Goal: Check status: Check status

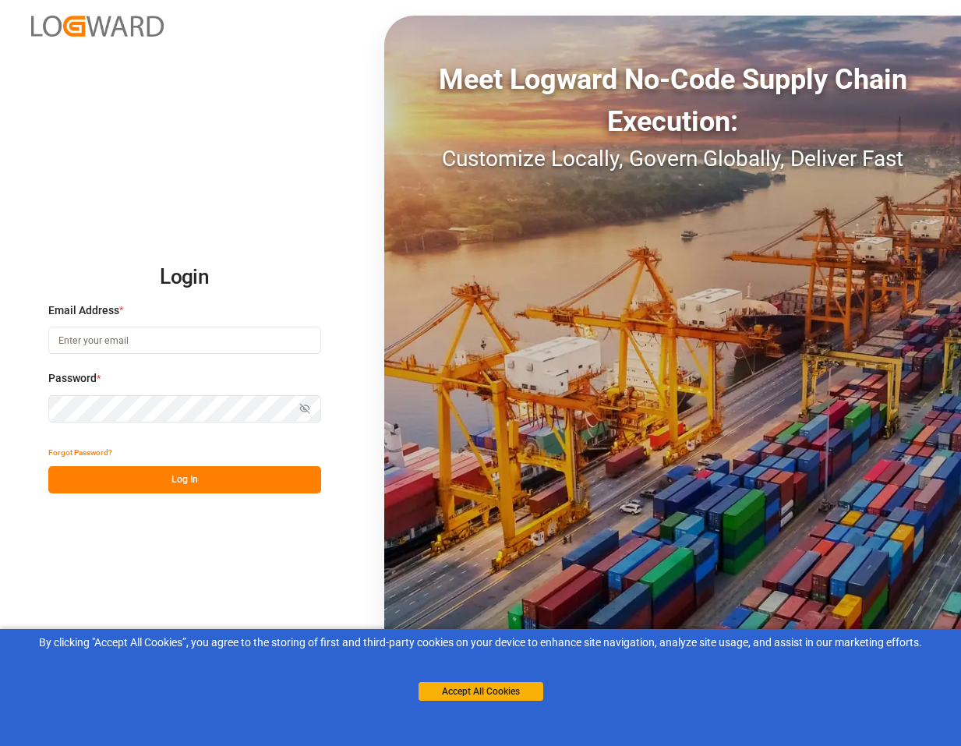
click at [157, 345] on input at bounding box center [184, 339] width 273 height 27
type input "eliza.rouillard@jamindustries.com"
click at [219, 473] on button "Log In" at bounding box center [184, 479] width 273 height 27
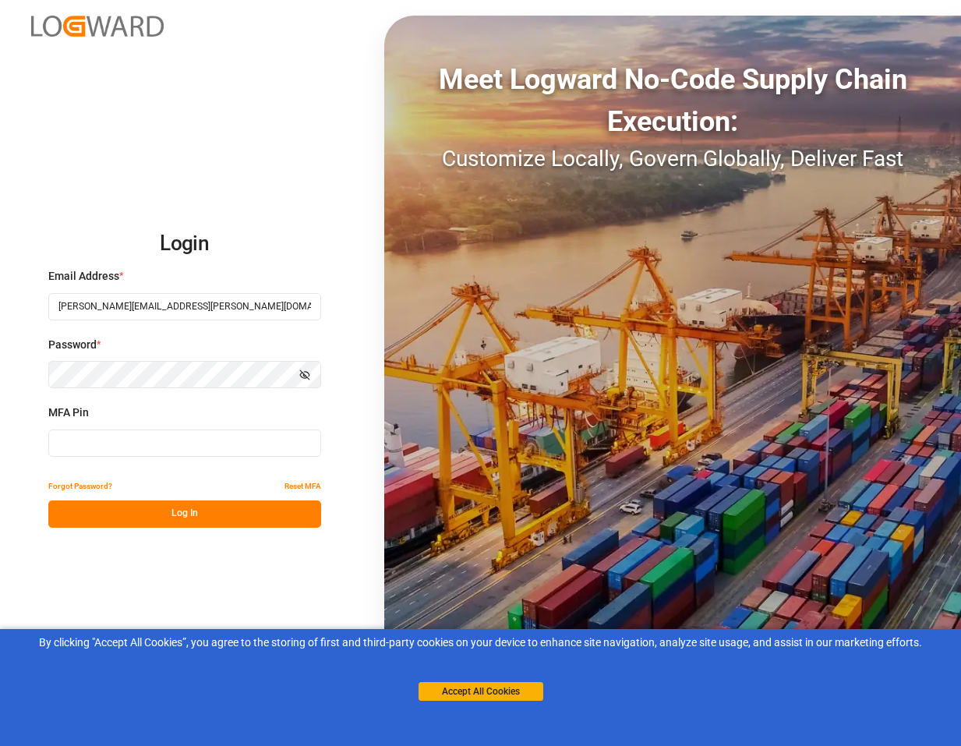
click at [157, 443] on input at bounding box center [184, 442] width 273 height 27
paste input "119822"
type input "119822"
click at [190, 505] on button "Log In" at bounding box center [184, 513] width 273 height 27
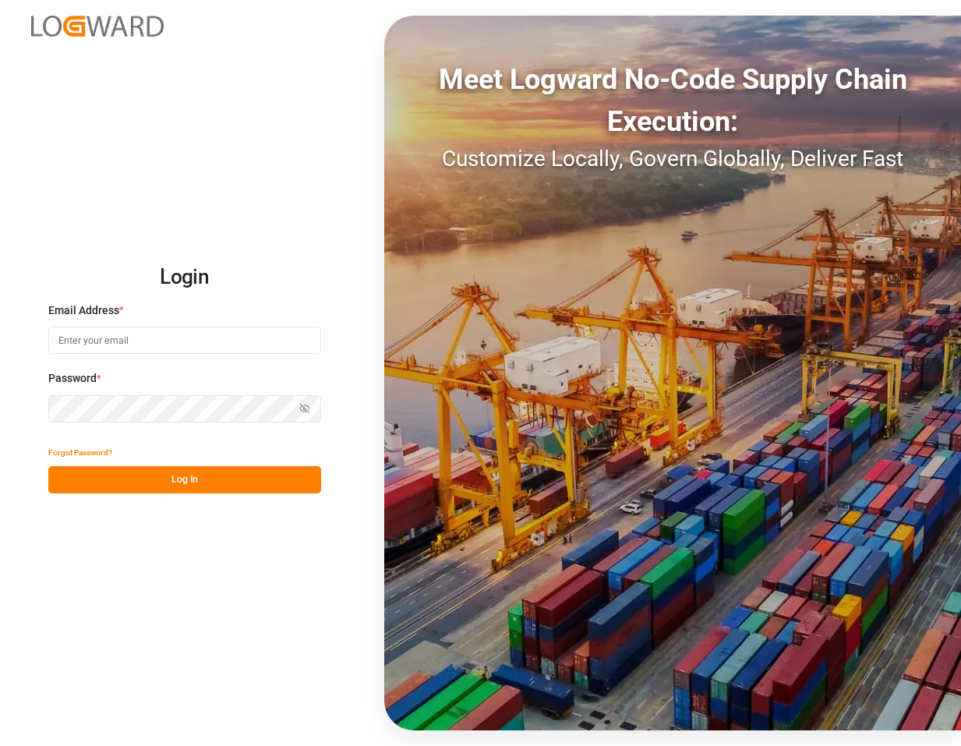
click at [185, 344] on input at bounding box center [184, 339] width 273 height 27
type input "eliza.rouillard@jamindustries.com"
click at [235, 484] on button "Log In" at bounding box center [184, 479] width 273 height 27
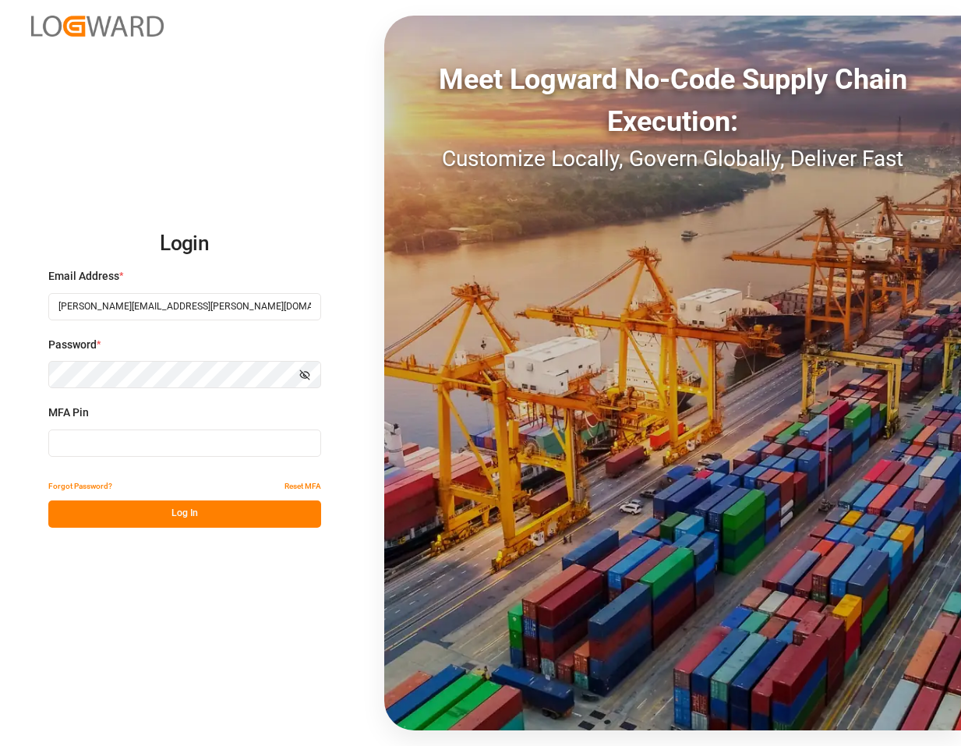
drag, startPoint x: 182, startPoint y: 439, endPoint x: 183, endPoint y: 450, distance: 11.0
click at [182, 439] on input at bounding box center [184, 442] width 273 height 27
paste input "249579"
type input "249579"
click at [214, 503] on button "Log In" at bounding box center [184, 513] width 273 height 27
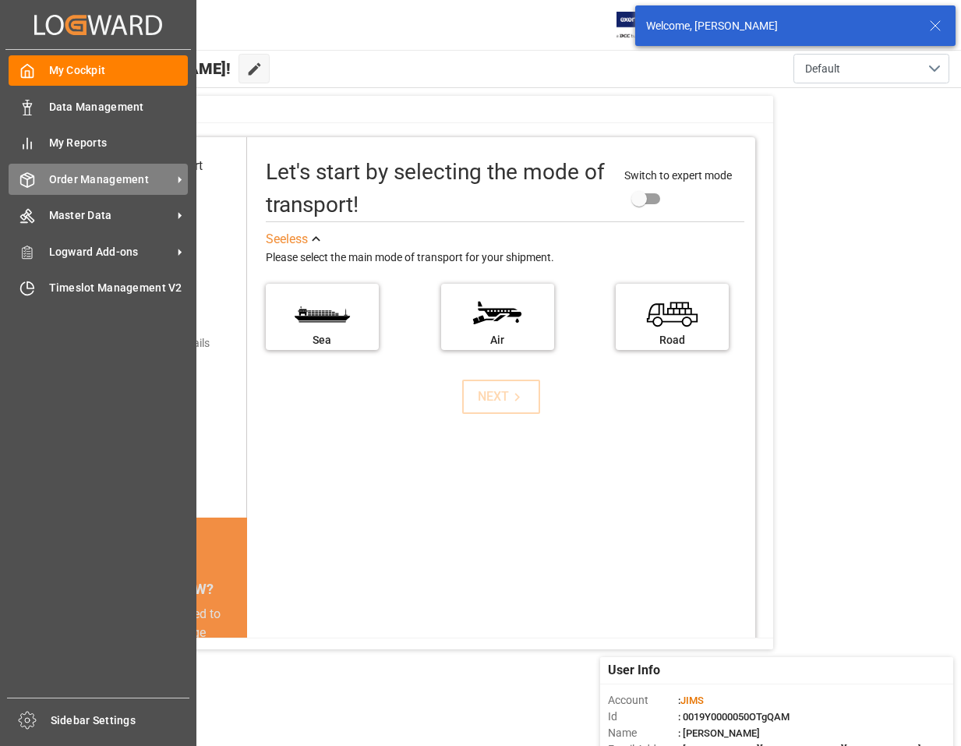
click at [118, 178] on span "Order Management" at bounding box center [110, 179] width 123 height 16
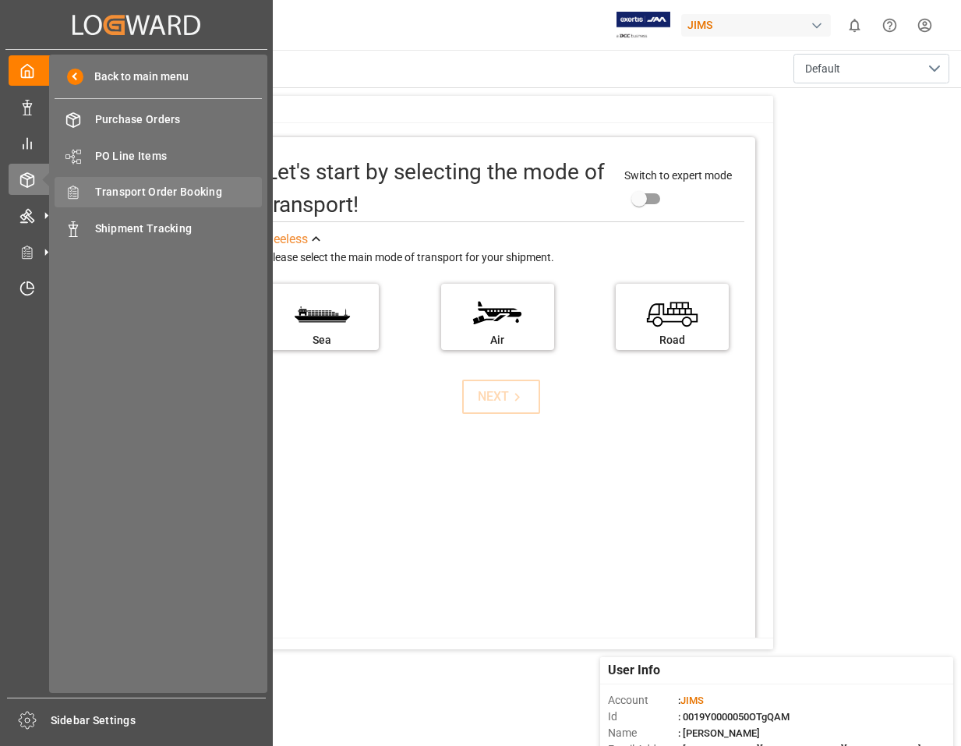
click at [163, 192] on span "Transport Order Booking" at bounding box center [179, 192] width 168 height 16
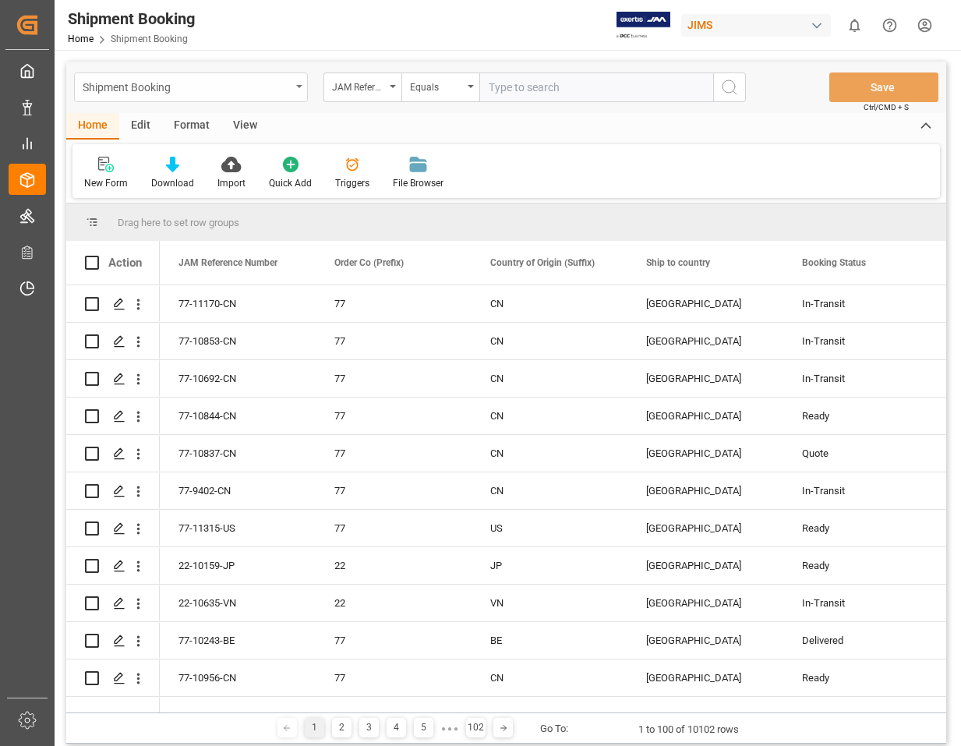
click at [185, 87] on div "Shipment Booking" at bounding box center [187, 85] width 208 height 19
type input "77-10741-US"
drag, startPoint x: 194, startPoint y: 119, endPoint x: 59, endPoint y: 125, distance: 134.9
click at [59, 125] on main "Shipment Booking 77-10741-US No Item JAM Reference Number Equals Save Ctrl/CMD …" at bounding box center [506, 405] width 903 height 687
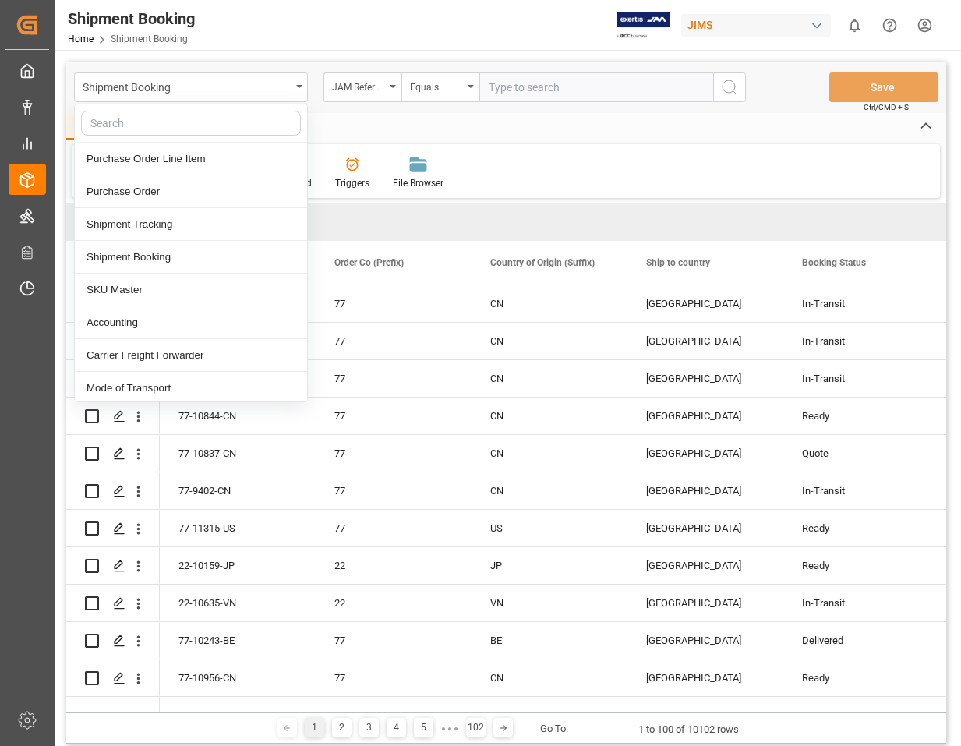
click at [552, 80] on input "text" at bounding box center [596, 87] width 234 height 30
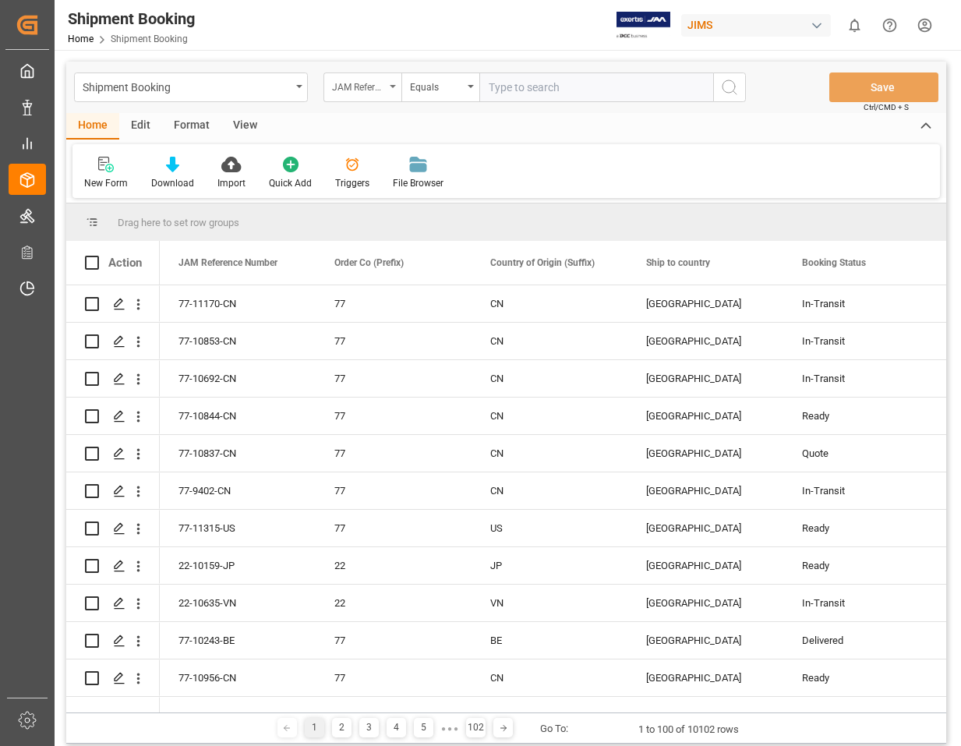
paste input "77-10741-US"
type input "77-10741-US"
click at [738, 93] on icon "search button" at bounding box center [729, 87] width 19 height 19
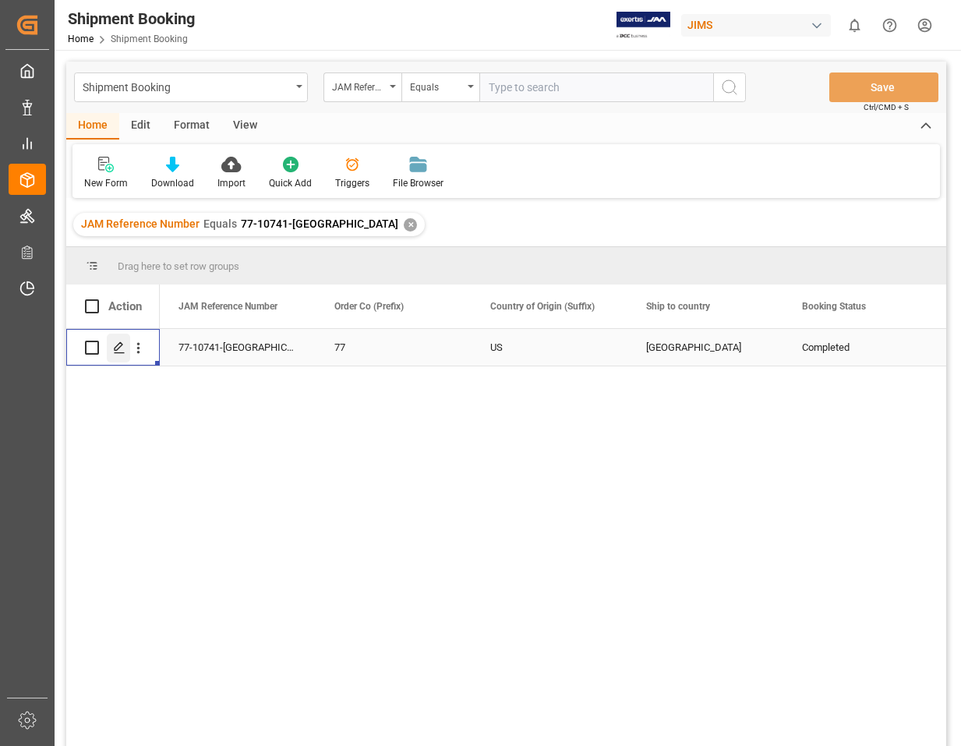
click at [118, 347] on icon "Press SPACE to select this row." at bounding box center [119, 347] width 12 height 12
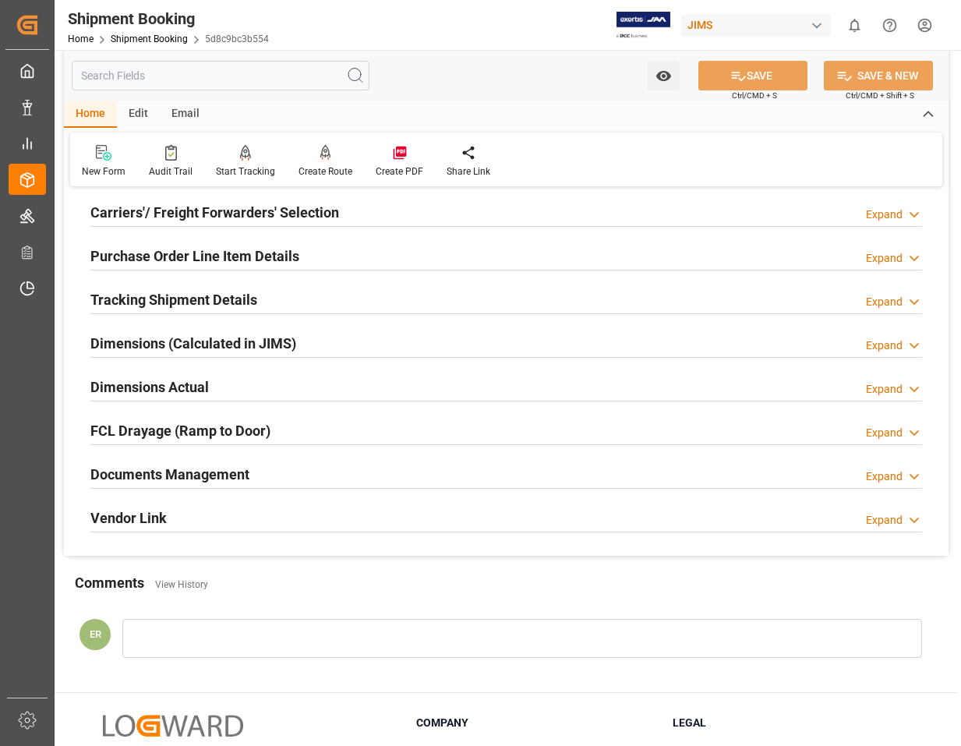
scroll to position [234, 0]
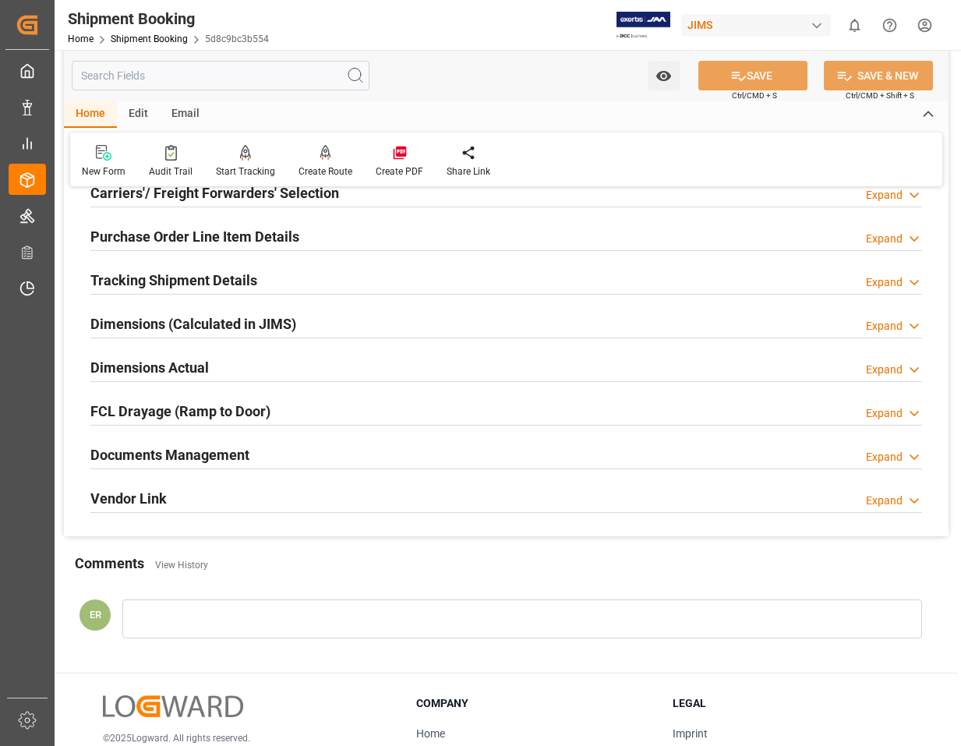
click at [230, 448] on h2 "Documents Management" at bounding box center [169, 454] width 159 height 21
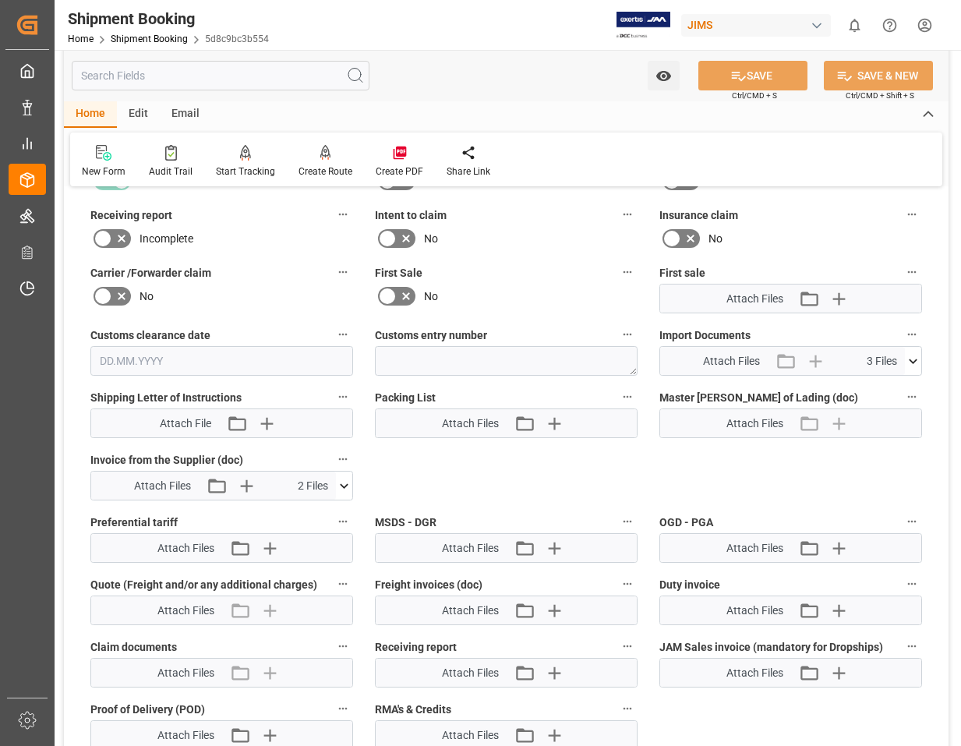
scroll to position [623, 0]
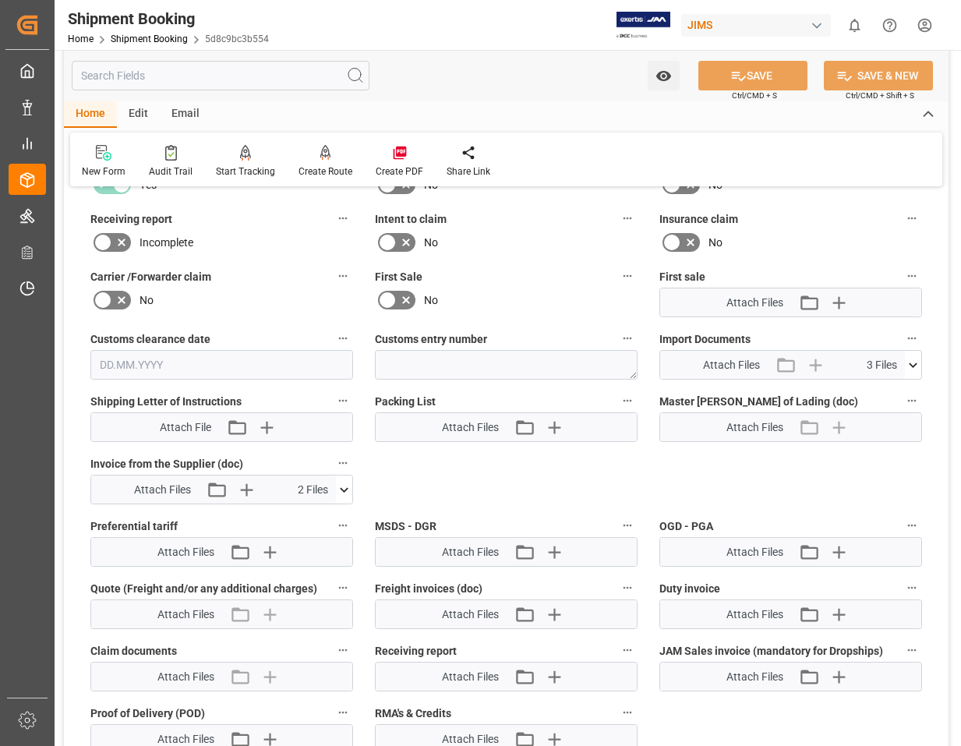
click at [888, 362] on span "3 Files" at bounding box center [881, 365] width 30 height 16
click at [918, 366] on icon at bounding box center [913, 365] width 16 height 16
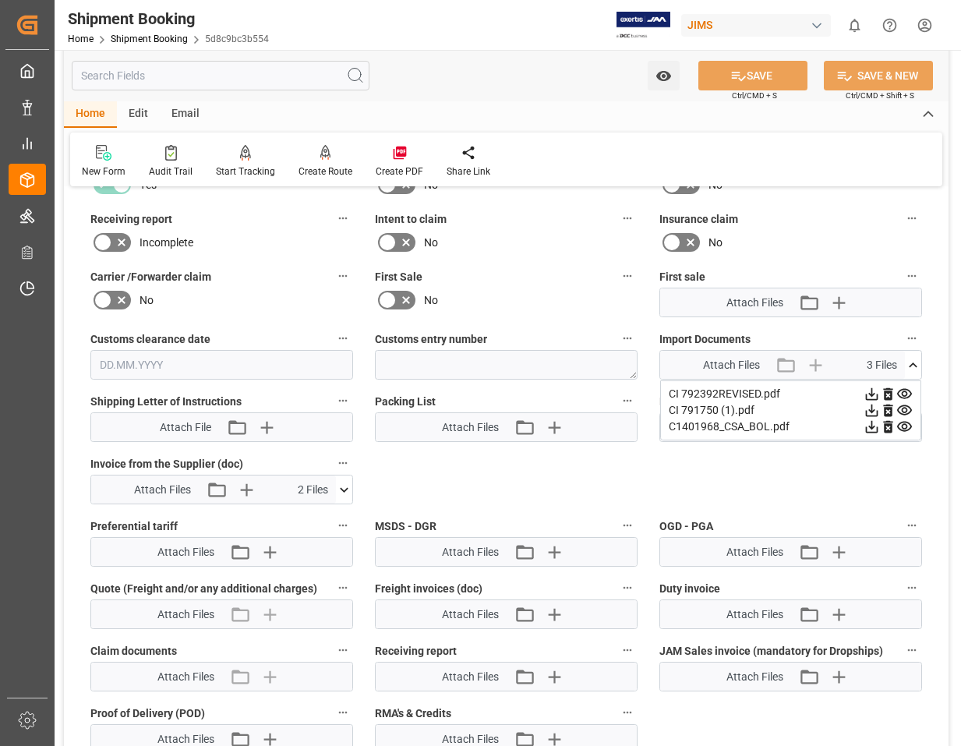
click at [347, 492] on icon at bounding box center [344, 489] width 16 height 16
click at [905, 413] on icon at bounding box center [904, 410] width 16 height 16
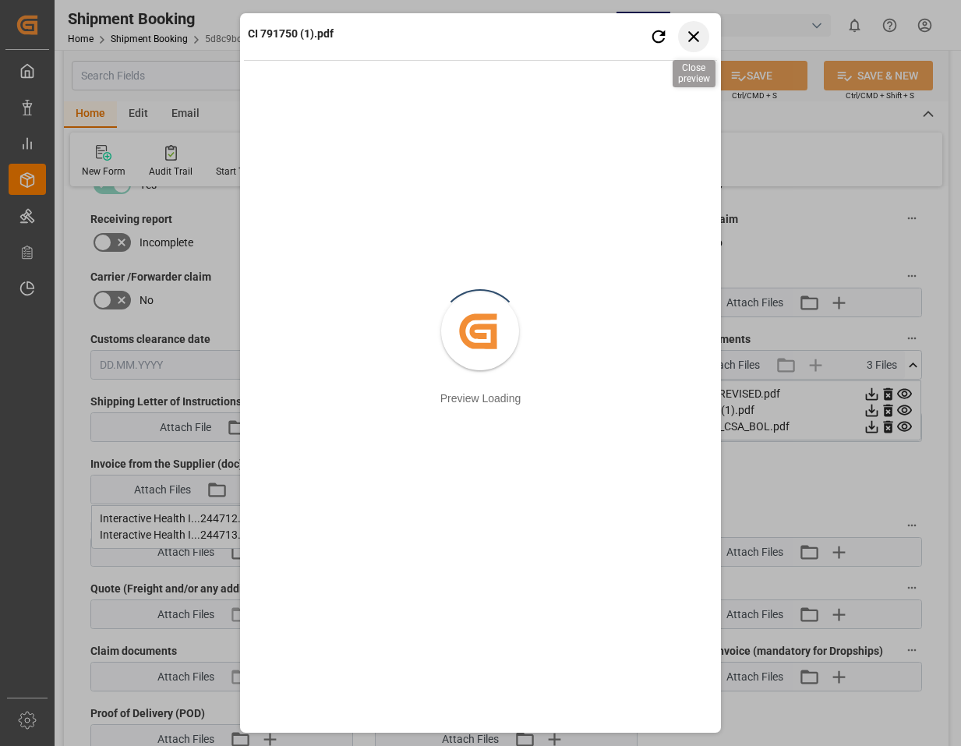
click at [691, 34] on icon "button" at bounding box center [693, 36] width 11 height 11
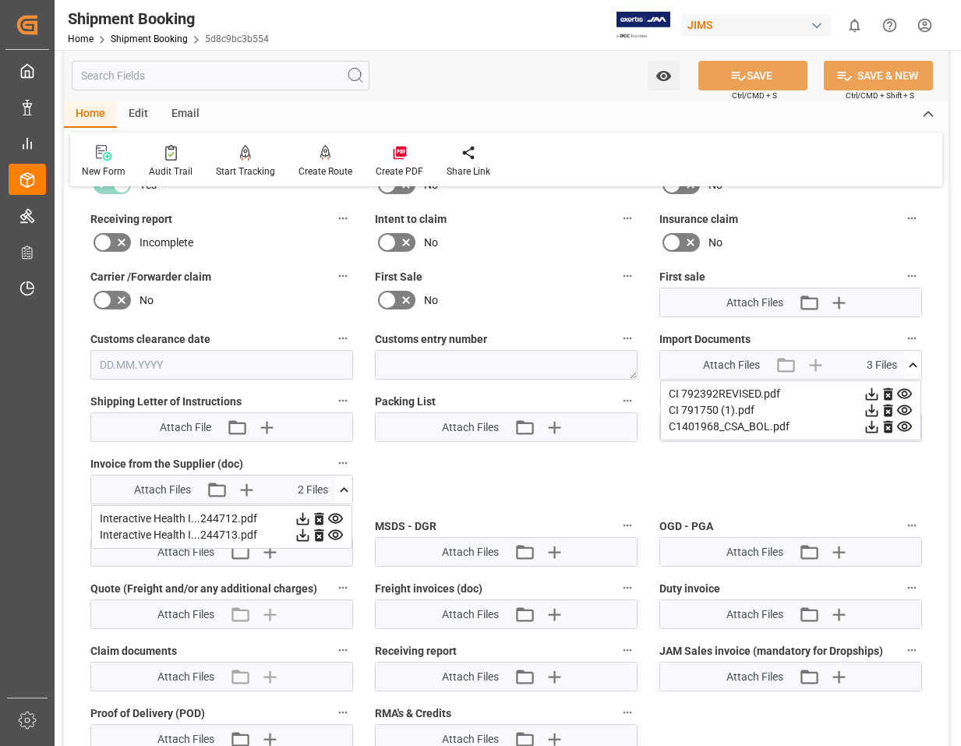
click at [339, 517] on icon at bounding box center [335, 518] width 16 height 16
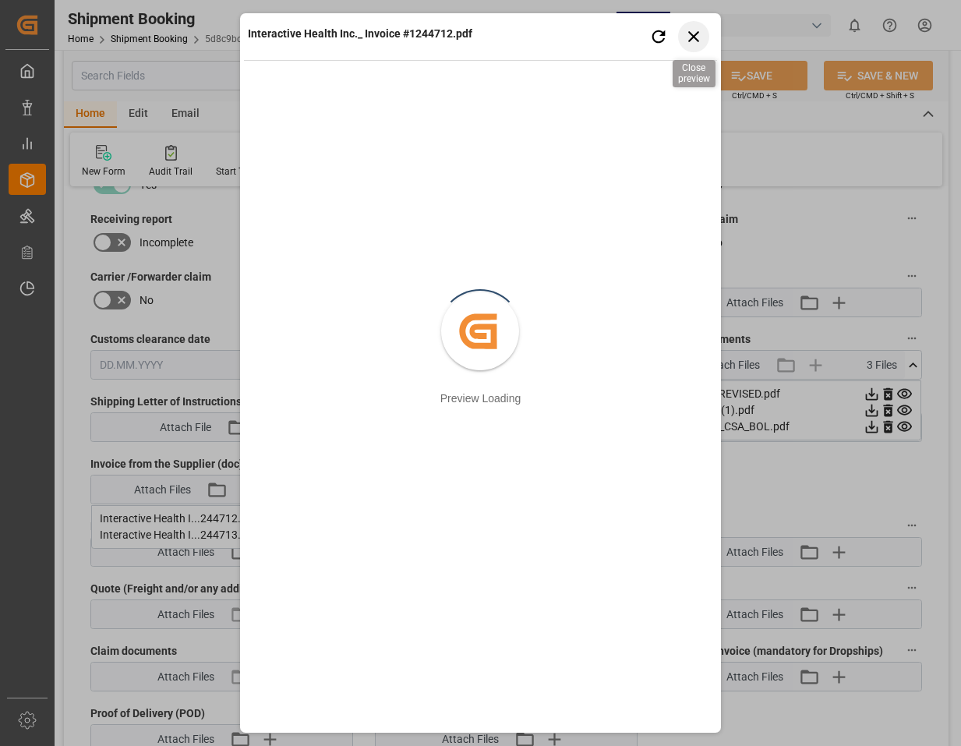
click at [691, 32] on icon "button" at bounding box center [692, 35] width 19 height 19
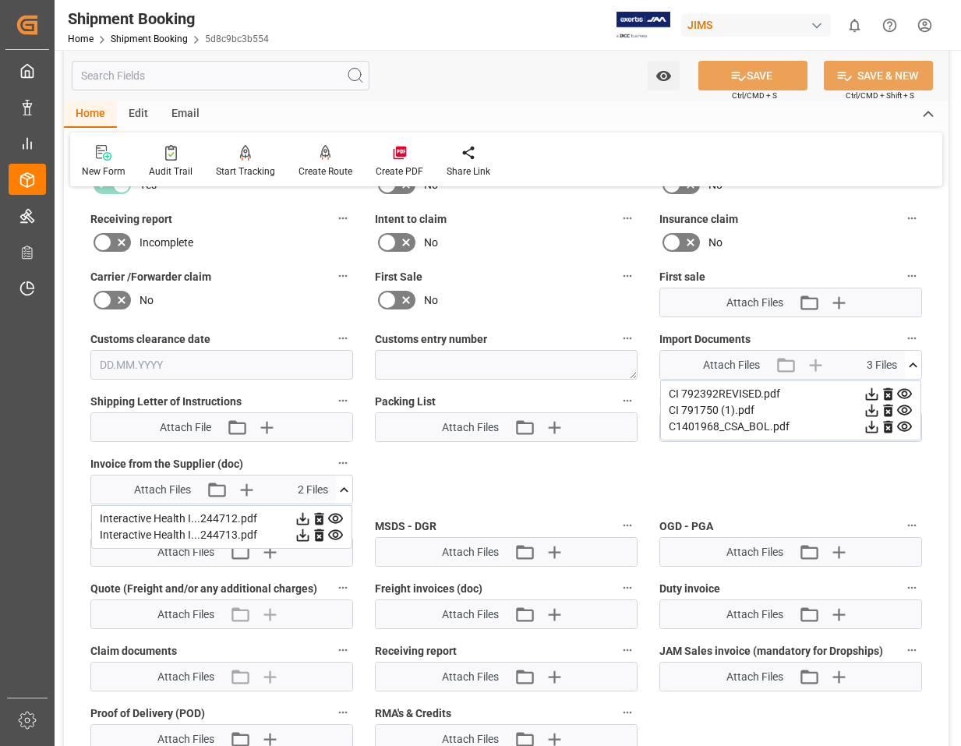
click at [338, 538] on icon at bounding box center [335, 535] width 15 height 10
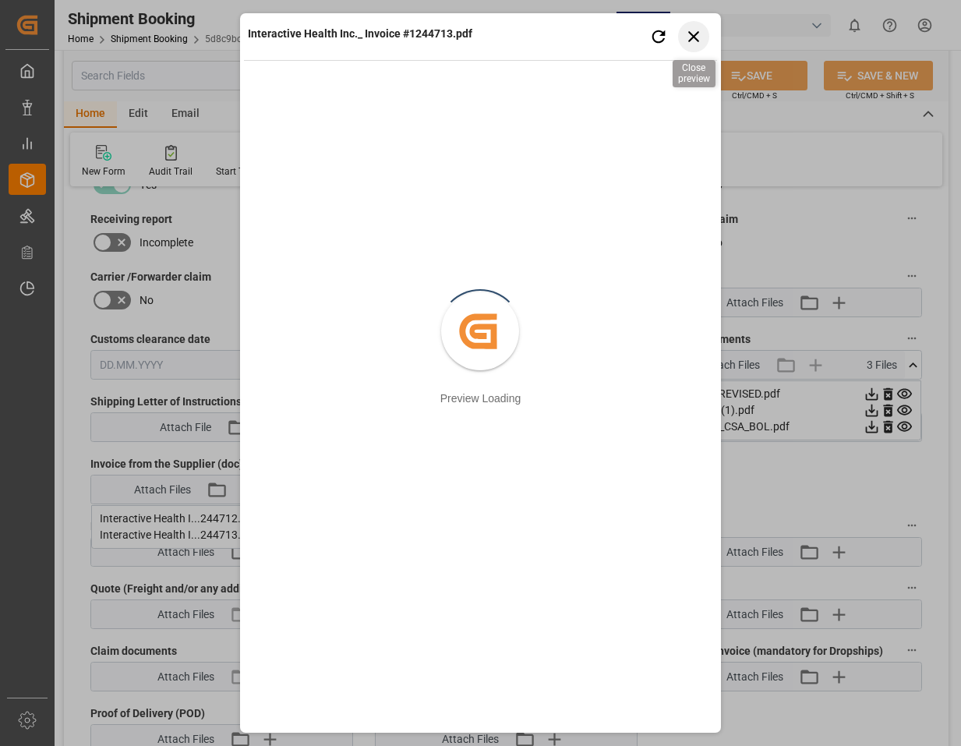
click at [696, 30] on icon "button" at bounding box center [692, 35] width 19 height 19
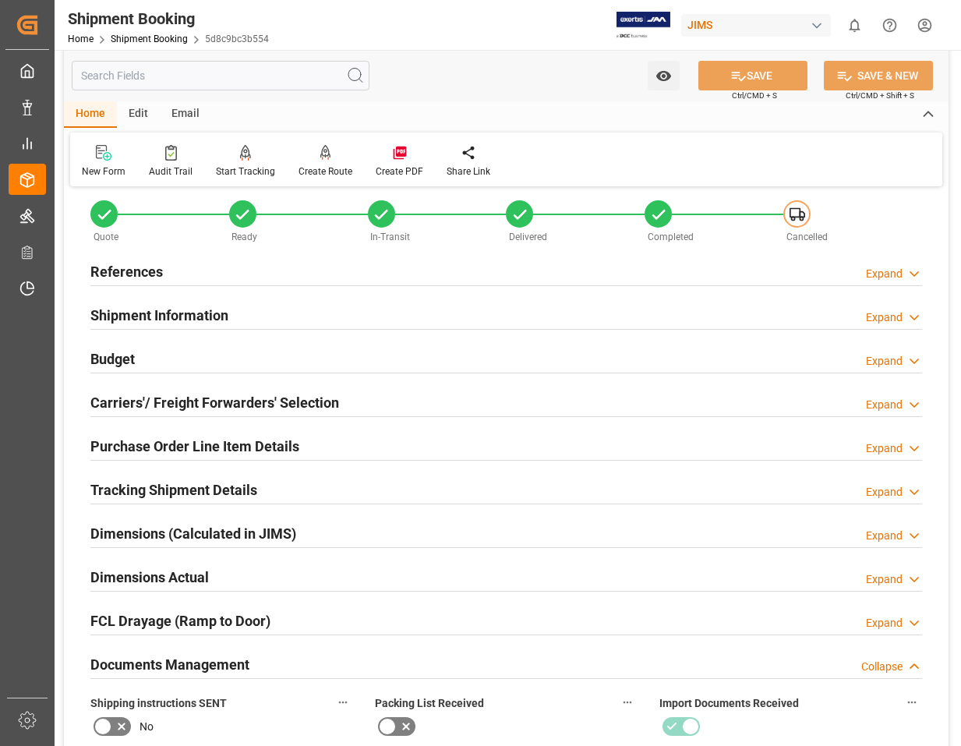
scroll to position [0, 0]
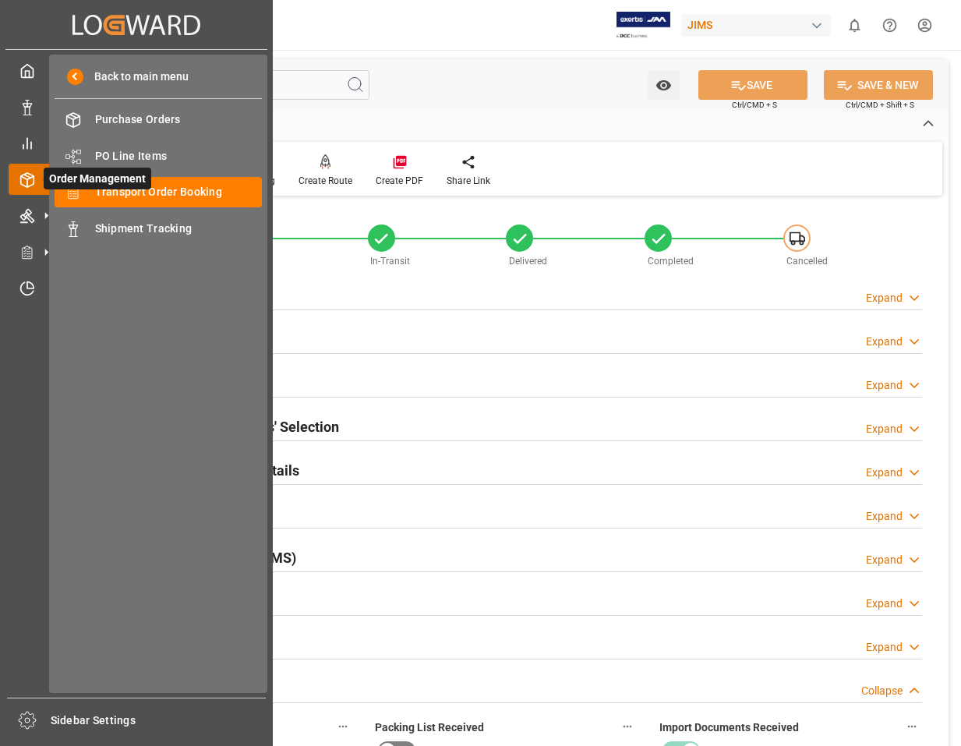
click at [118, 188] on span "Order Management" at bounding box center [98, 179] width 108 height 22
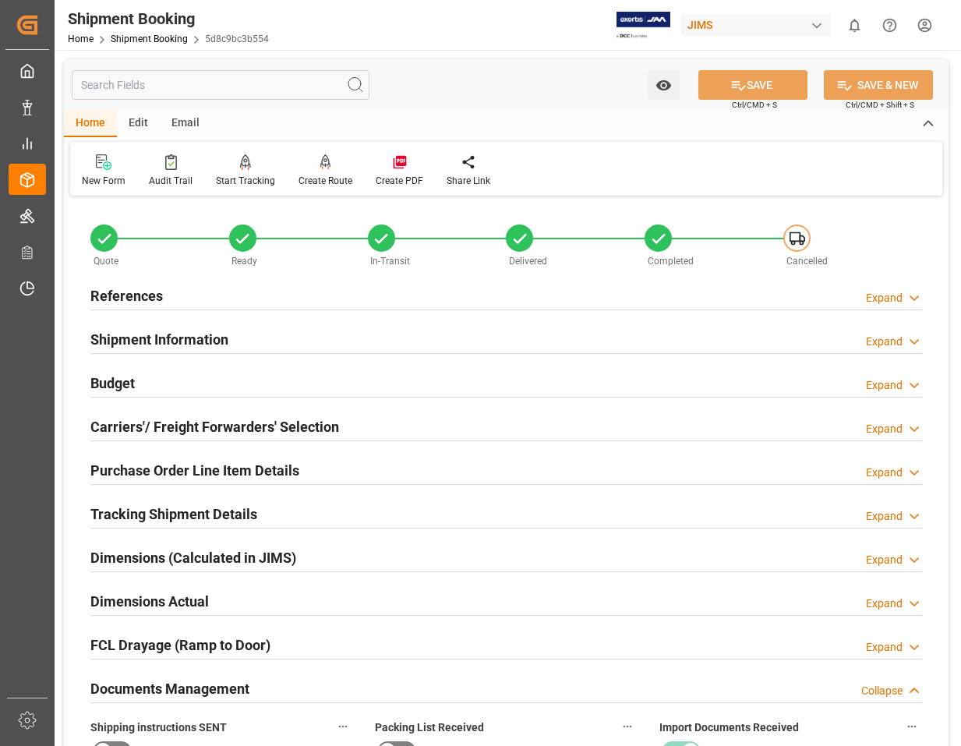
click at [251, 88] on input "text" at bounding box center [221, 85] width 298 height 30
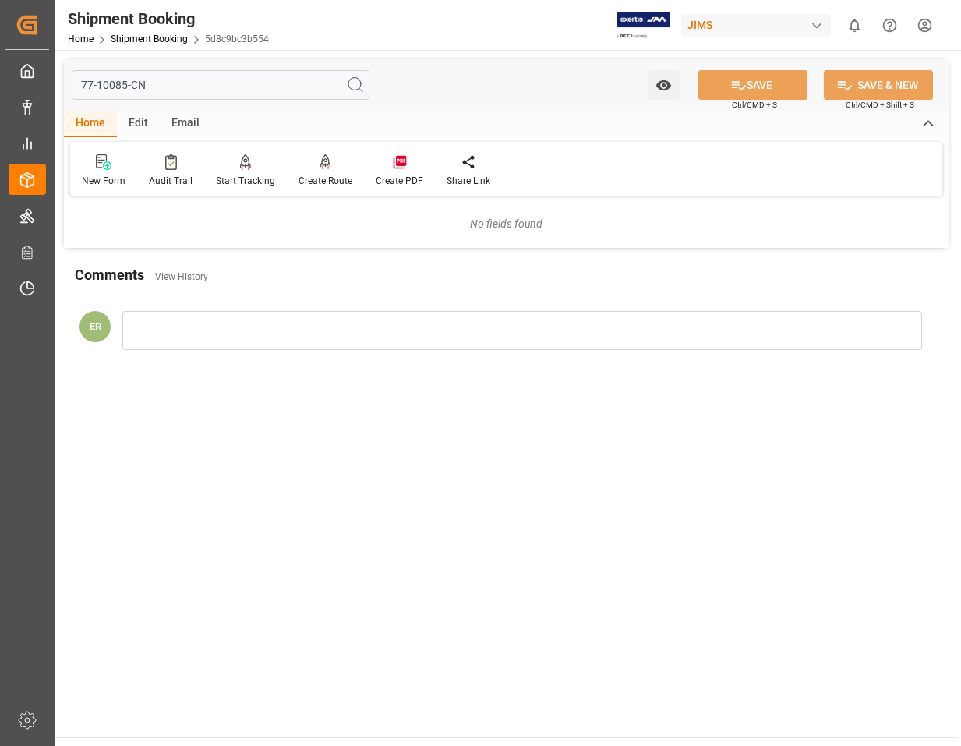
type input "77-10085-CN"
click at [356, 301] on div "ER" at bounding box center [506, 334] width 884 height 81
click at [354, 87] on icon at bounding box center [355, 85] width 19 height 19
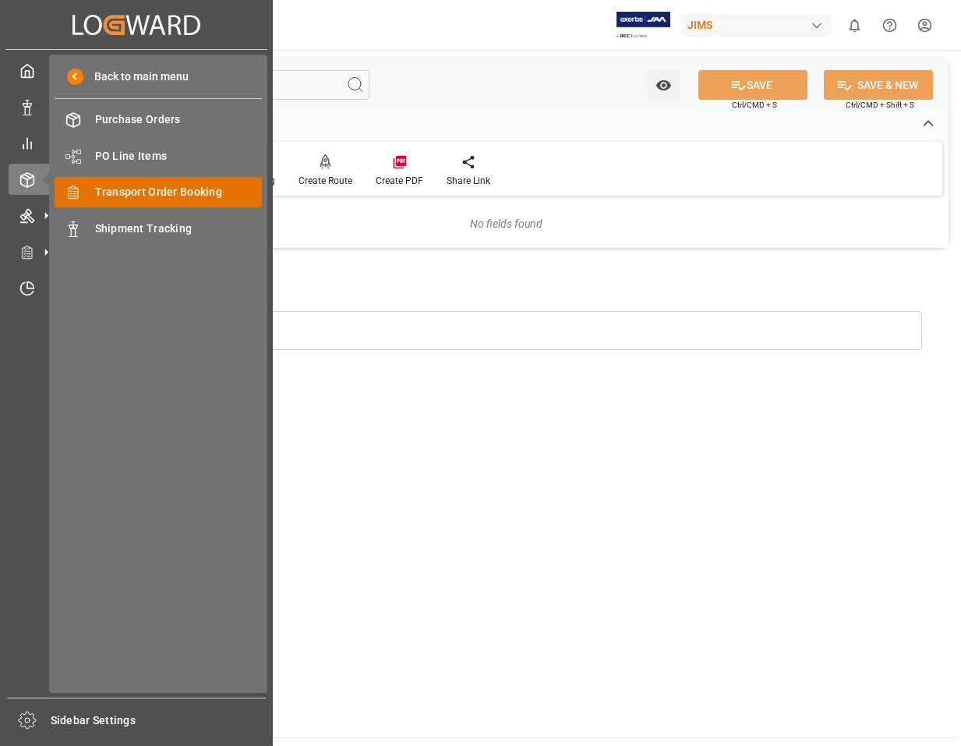
click at [111, 191] on span "Transport Order Booking" at bounding box center [179, 192] width 168 height 16
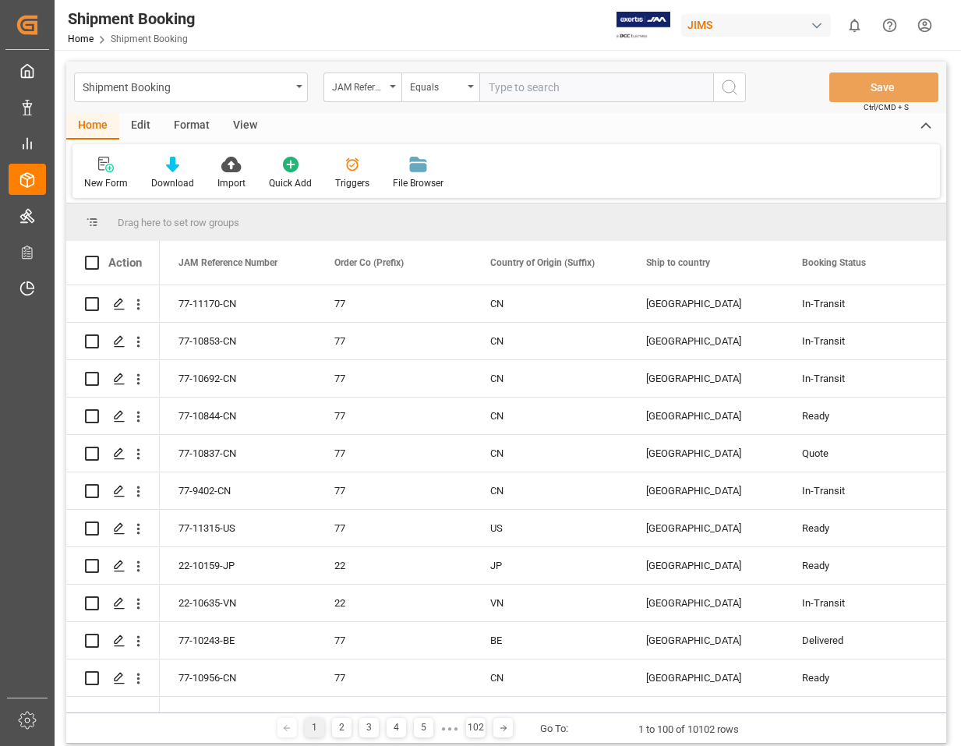
click at [543, 91] on input "text" at bounding box center [596, 87] width 234 height 30
type input "77-10085-CN"
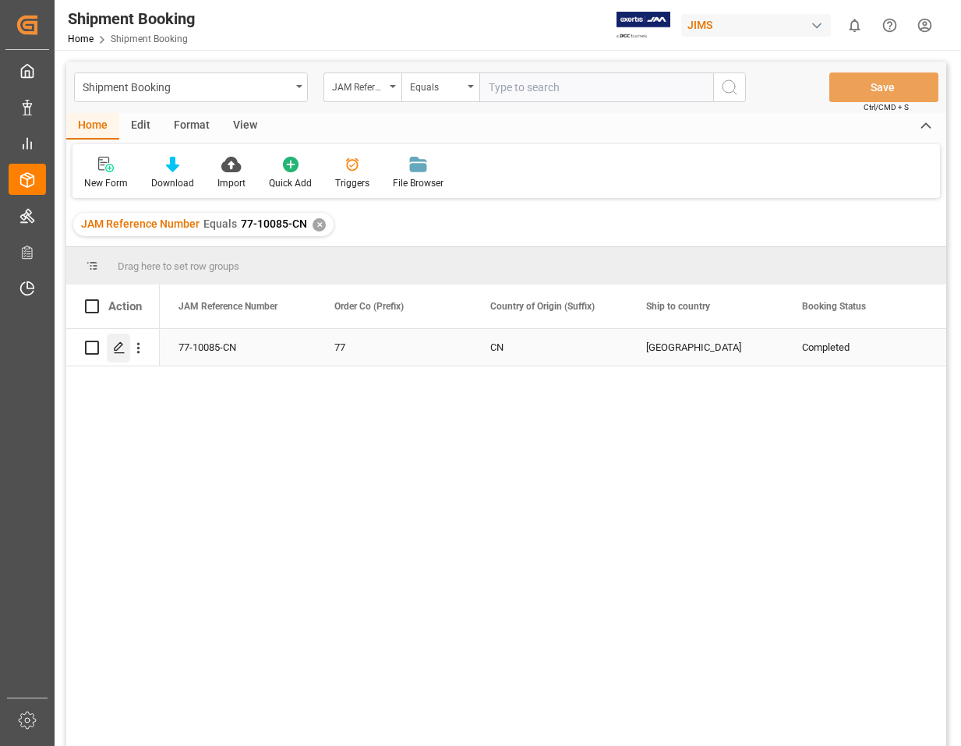
click at [118, 347] on icon "Press SPACE to select this row." at bounding box center [119, 347] width 12 height 12
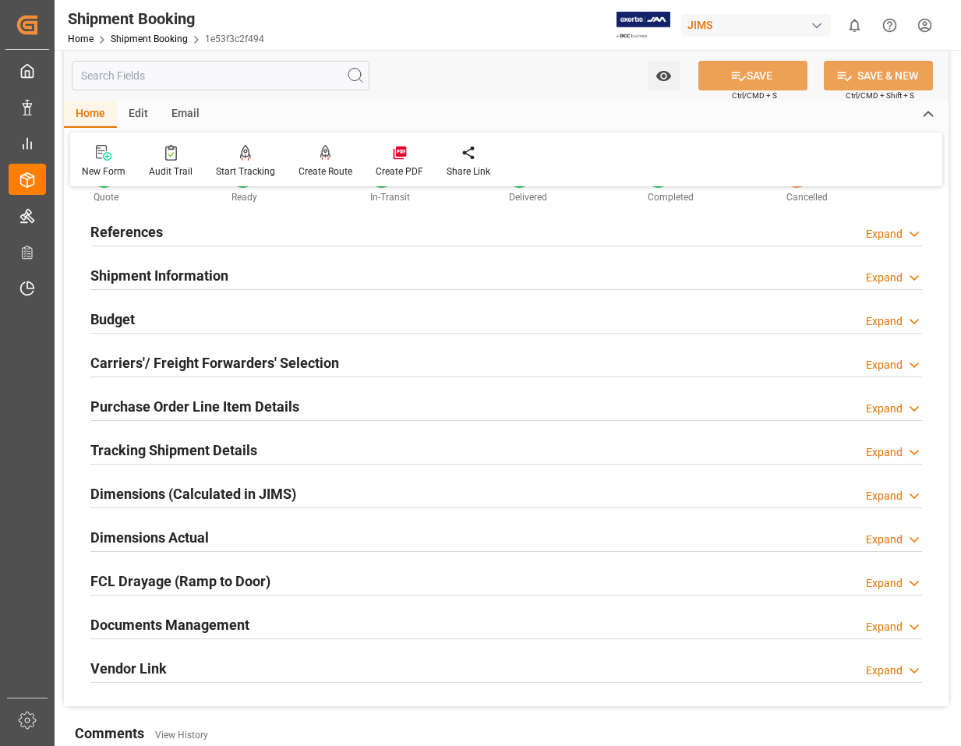
scroll to position [156, 0]
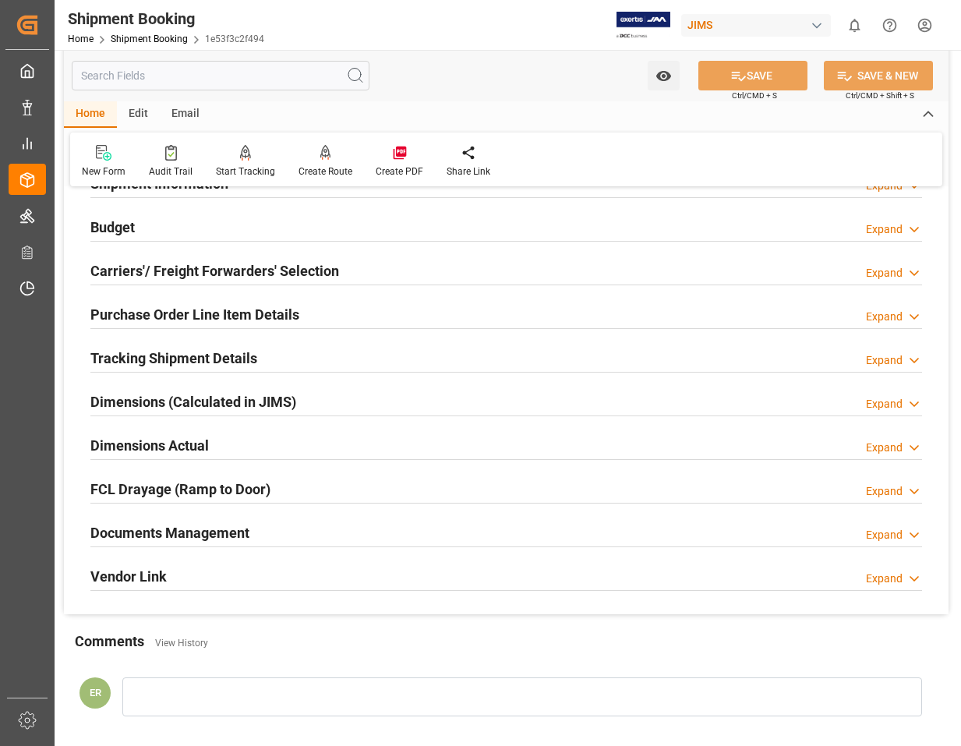
click at [173, 534] on h2 "Documents Management" at bounding box center [169, 532] width 159 height 21
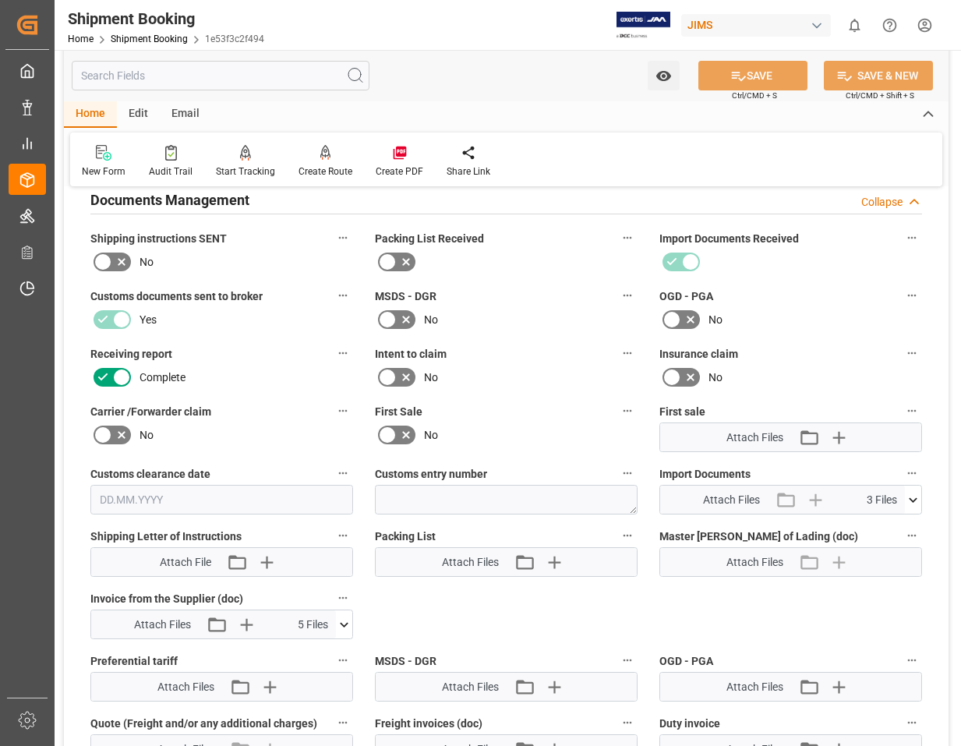
scroll to position [623, 0]
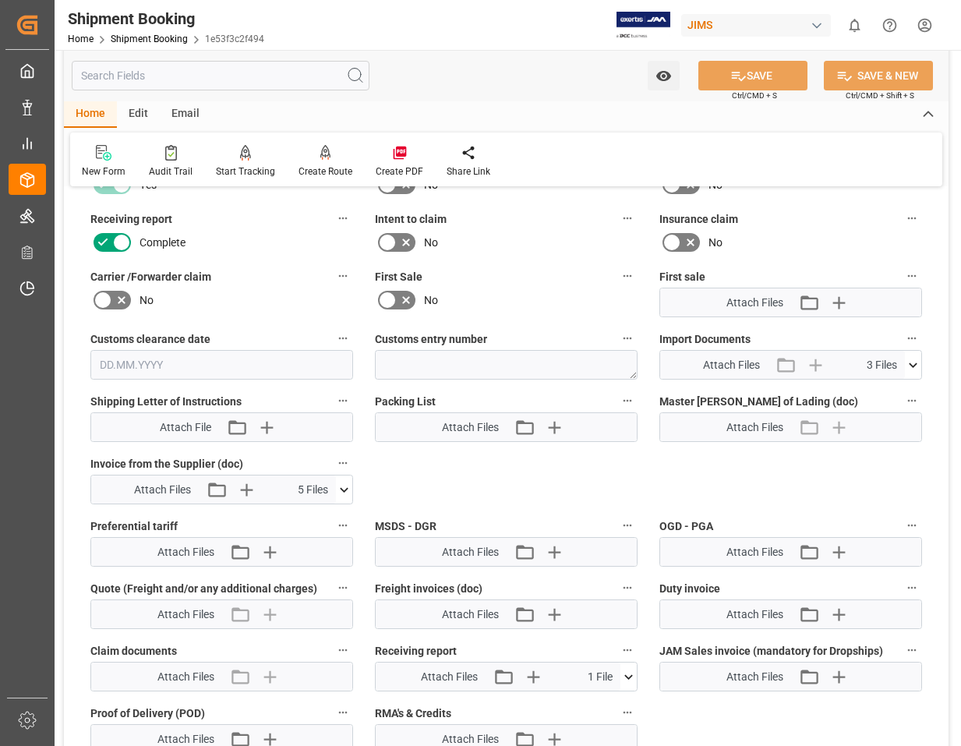
click at [341, 494] on icon at bounding box center [344, 489] width 16 height 16
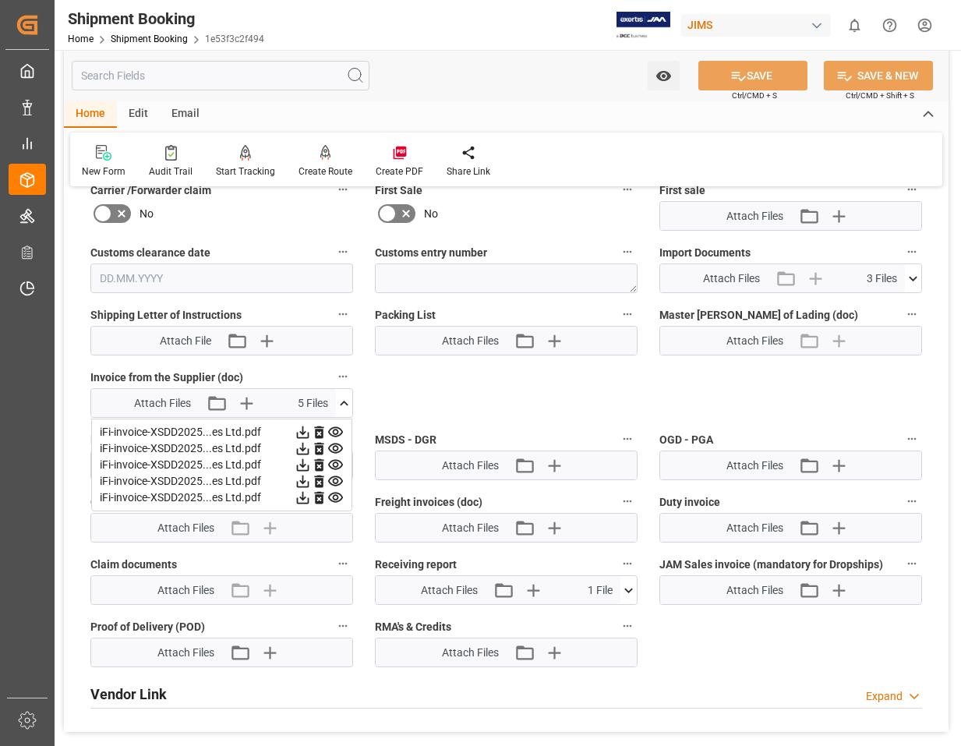
scroll to position [701, 0]
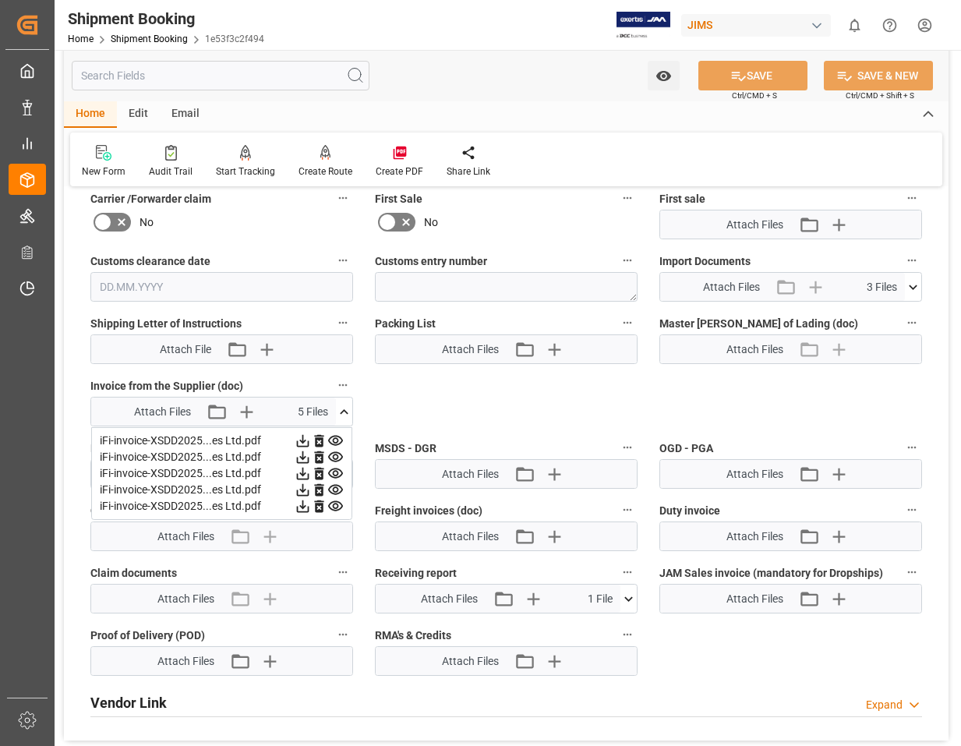
click at [334, 440] on icon at bounding box center [335, 440] width 16 height 16
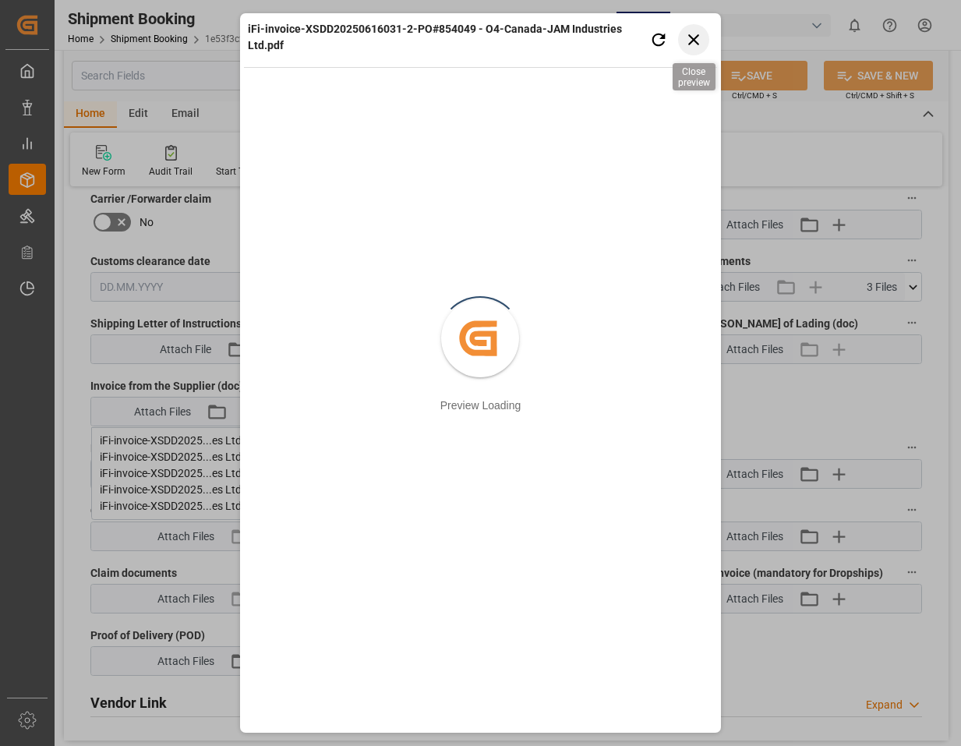
click at [690, 36] on icon "button" at bounding box center [693, 39] width 11 height 11
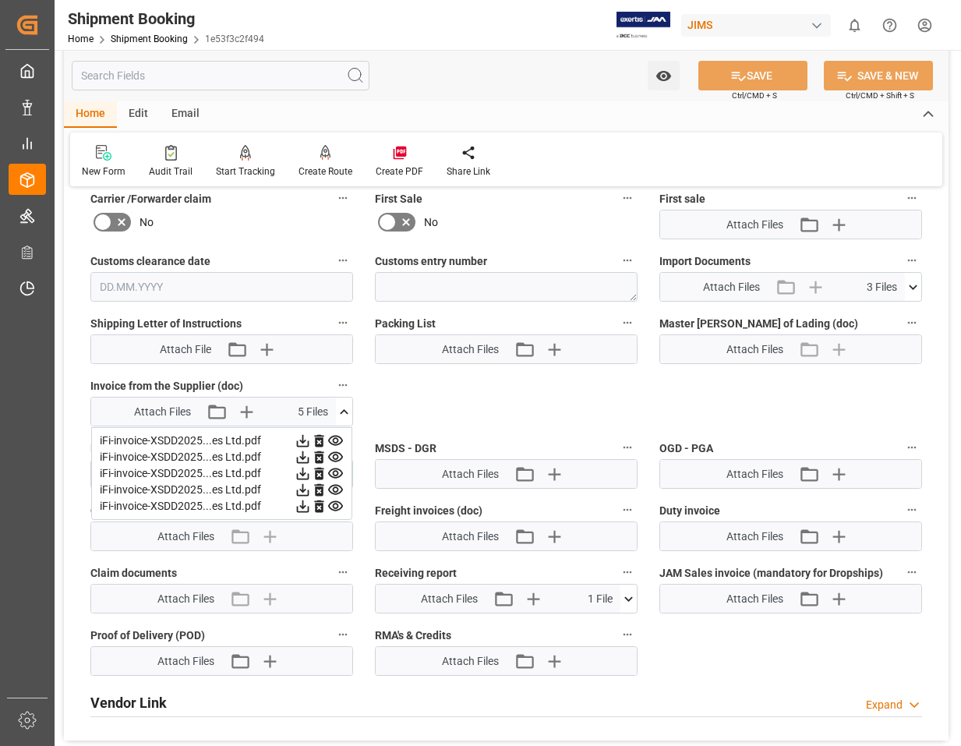
click at [921, 27] on html "Created by potrace 1.15, written by Peter Selinger 2001-2017 Created by potrace…" at bounding box center [480, 373] width 961 height 746
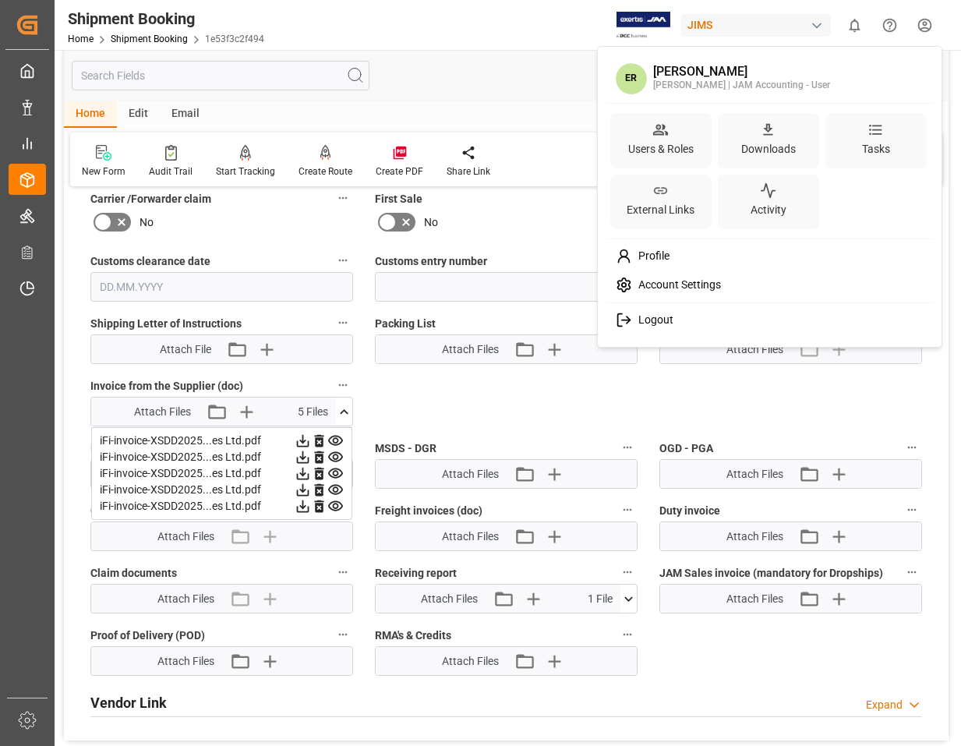
click at [656, 324] on span "Logout" at bounding box center [652, 320] width 41 height 14
